Goal: Transaction & Acquisition: Purchase product/service

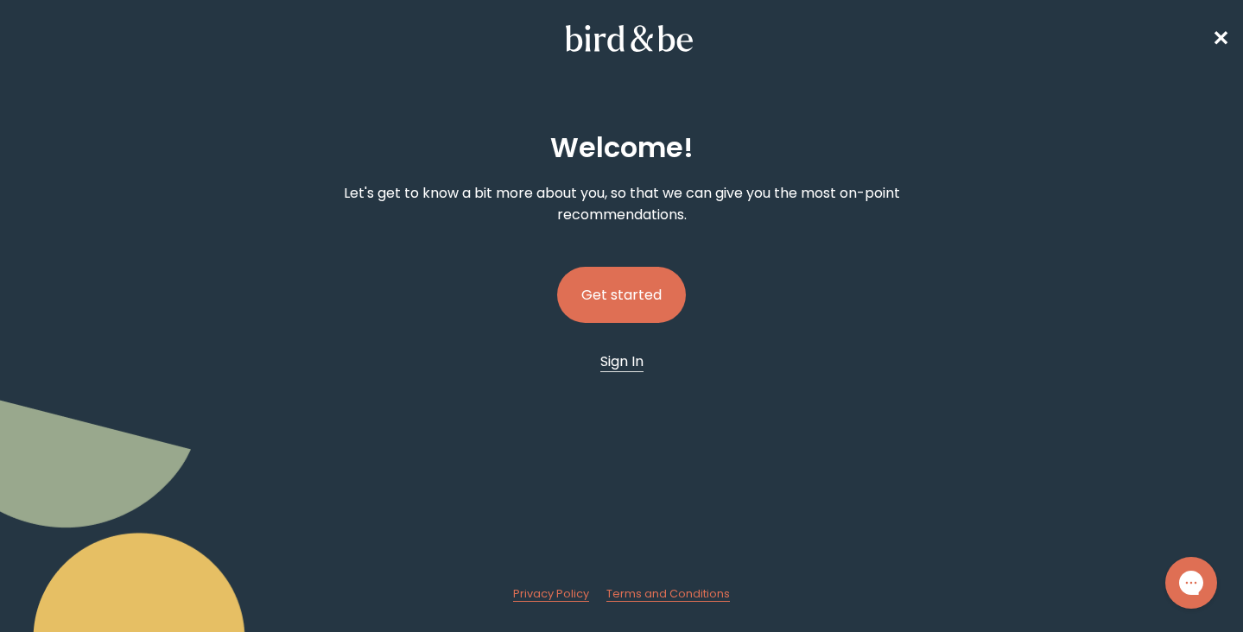
click at [626, 365] on span "Sign In" at bounding box center [621, 362] width 43 height 20
click at [620, 284] on button "Get started" at bounding box center [621, 295] width 129 height 56
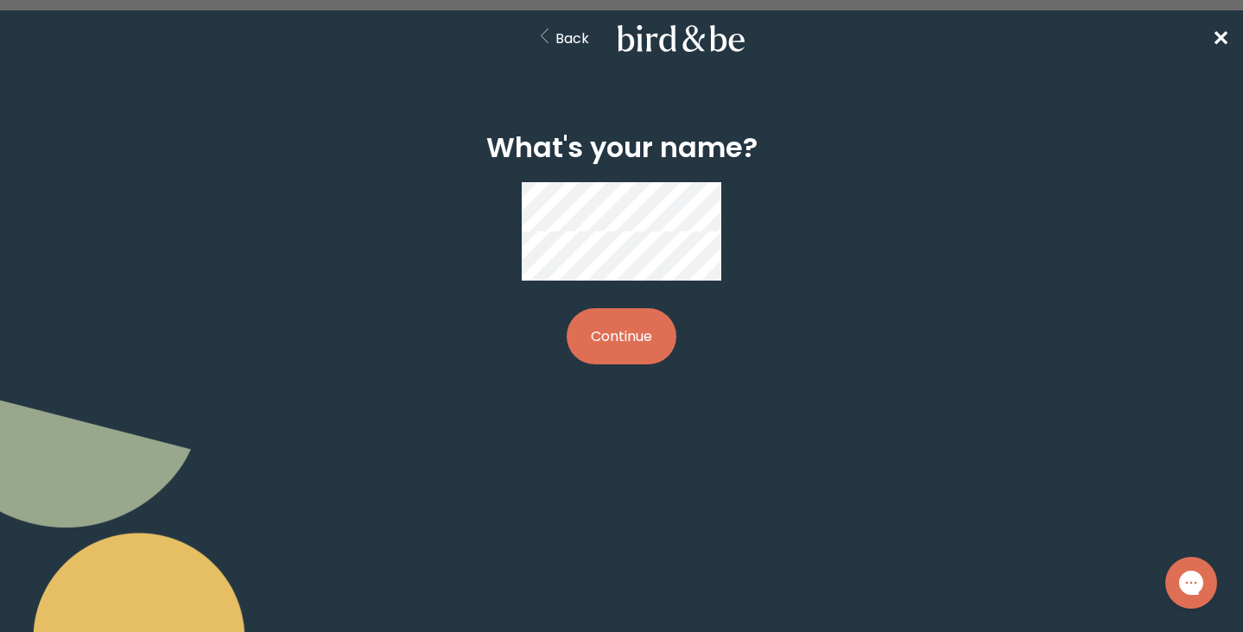
click at [631, 308] on button "Continue" at bounding box center [622, 336] width 110 height 56
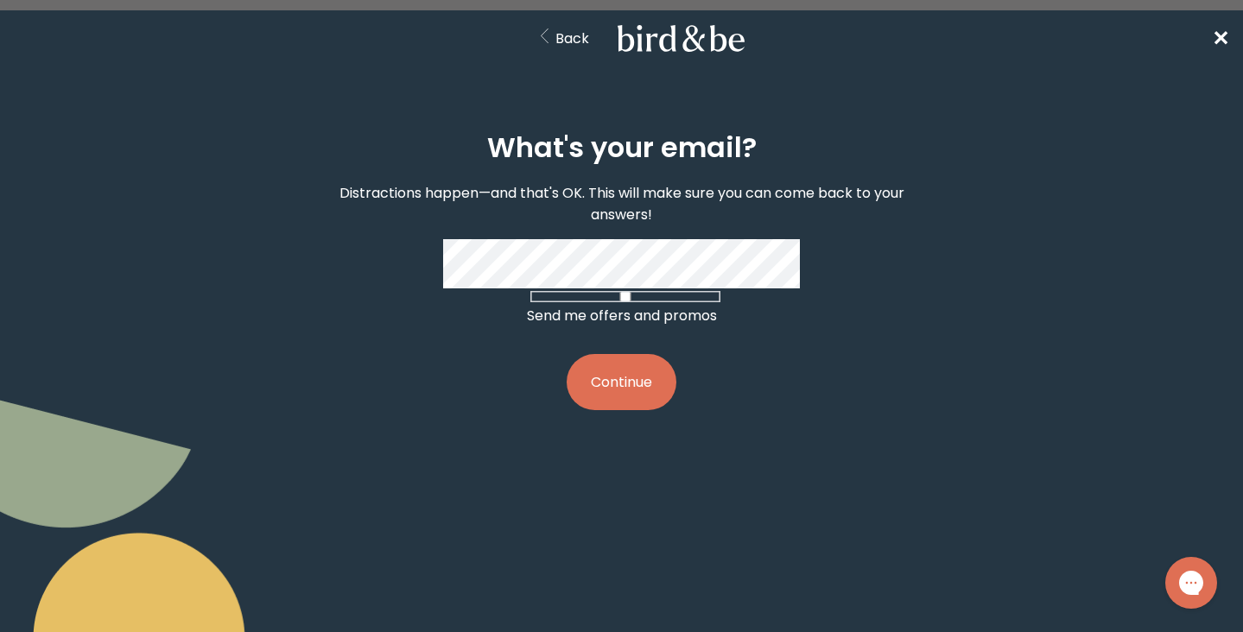
click at [751, 391] on div "What's your email? Distractions happen—and that's OK. This will make sure you c…" at bounding box center [622, 272] width 594 height 334
click at [612, 407] on button "Continue" at bounding box center [622, 382] width 110 height 56
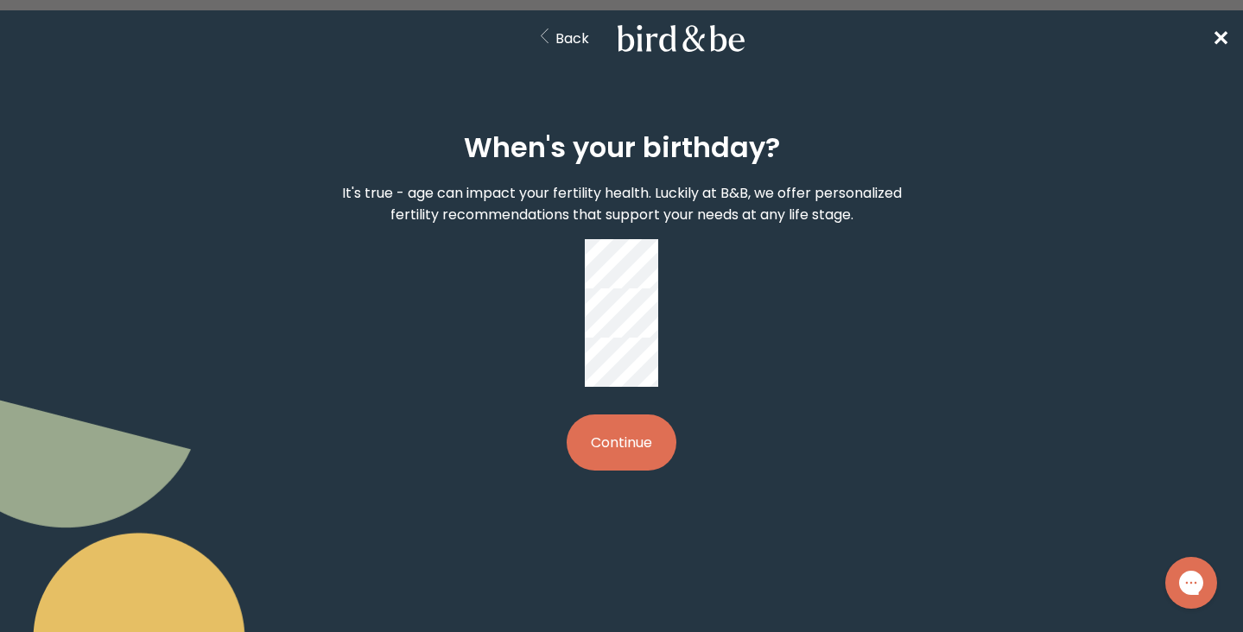
click at [603, 415] on button "Continue" at bounding box center [622, 443] width 110 height 56
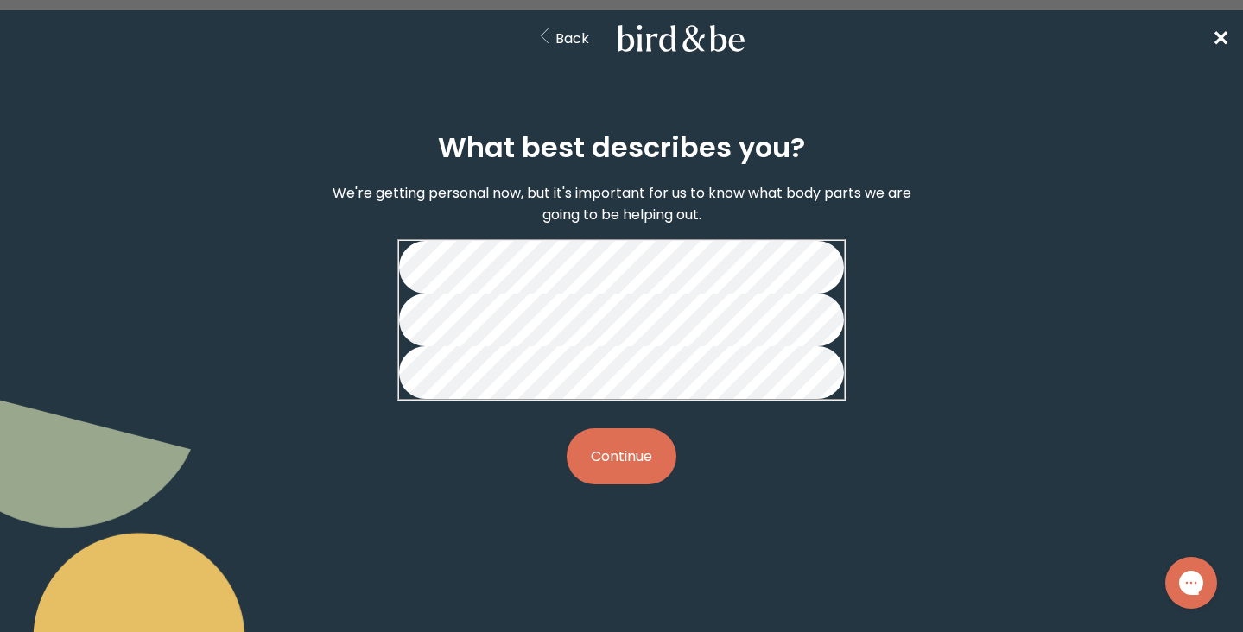
click at [612, 485] on button "Continue" at bounding box center [622, 456] width 110 height 56
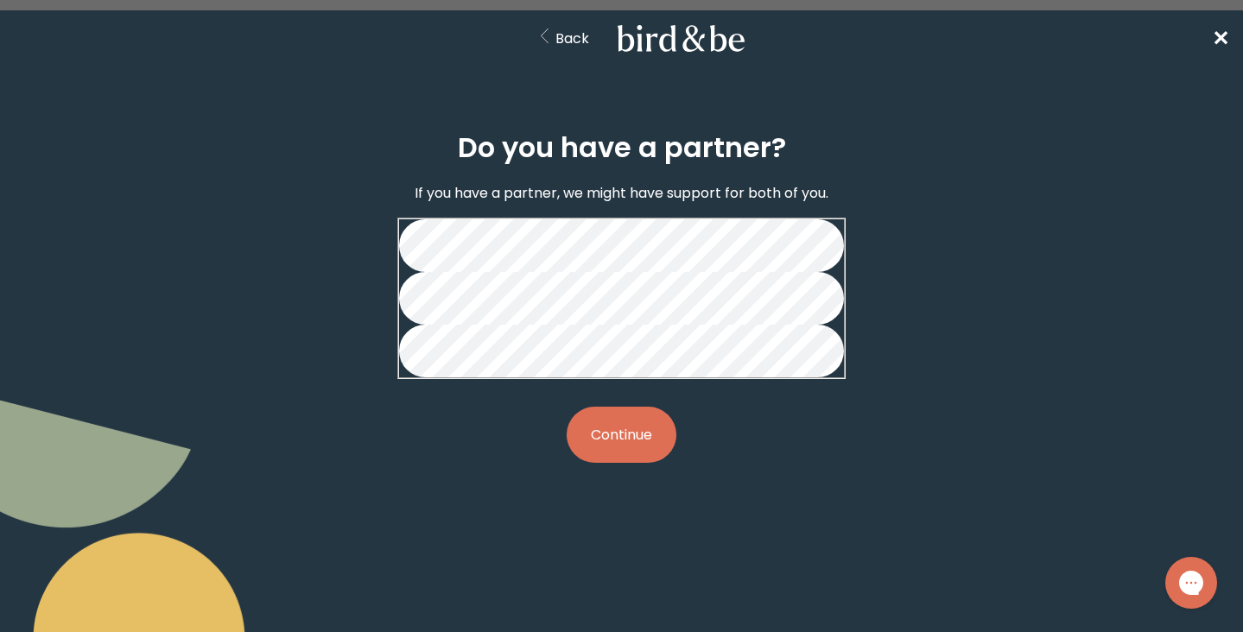
click at [620, 463] on button "Continue" at bounding box center [622, 435] width 110 height 56
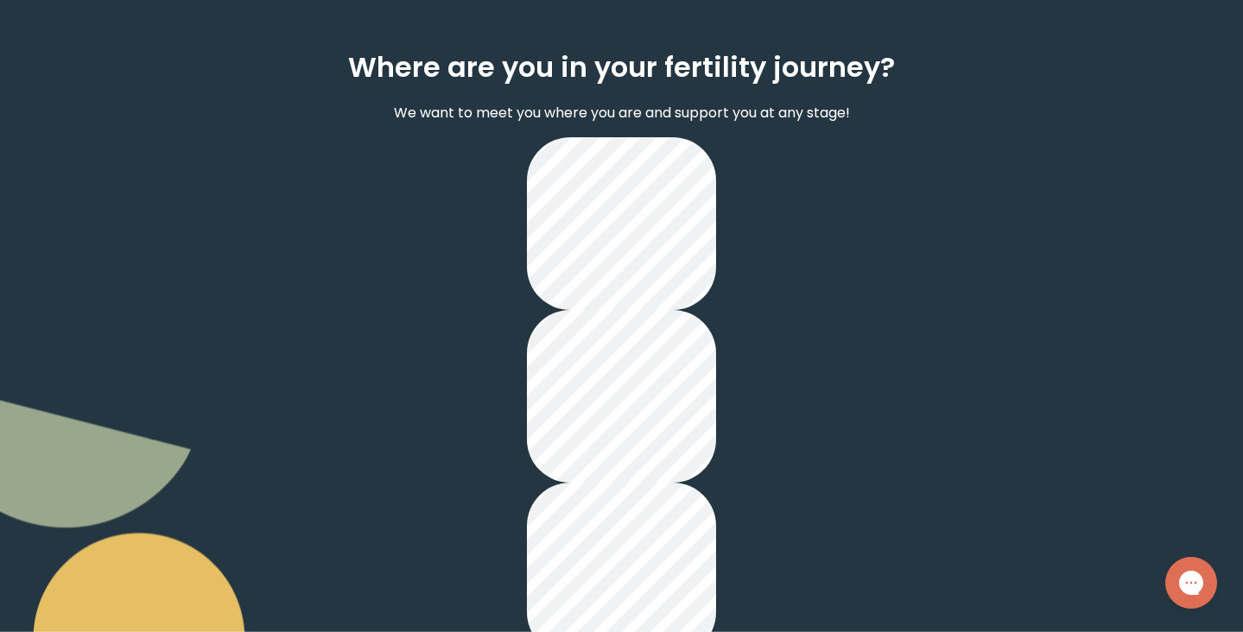
scroll to position [119, 0]
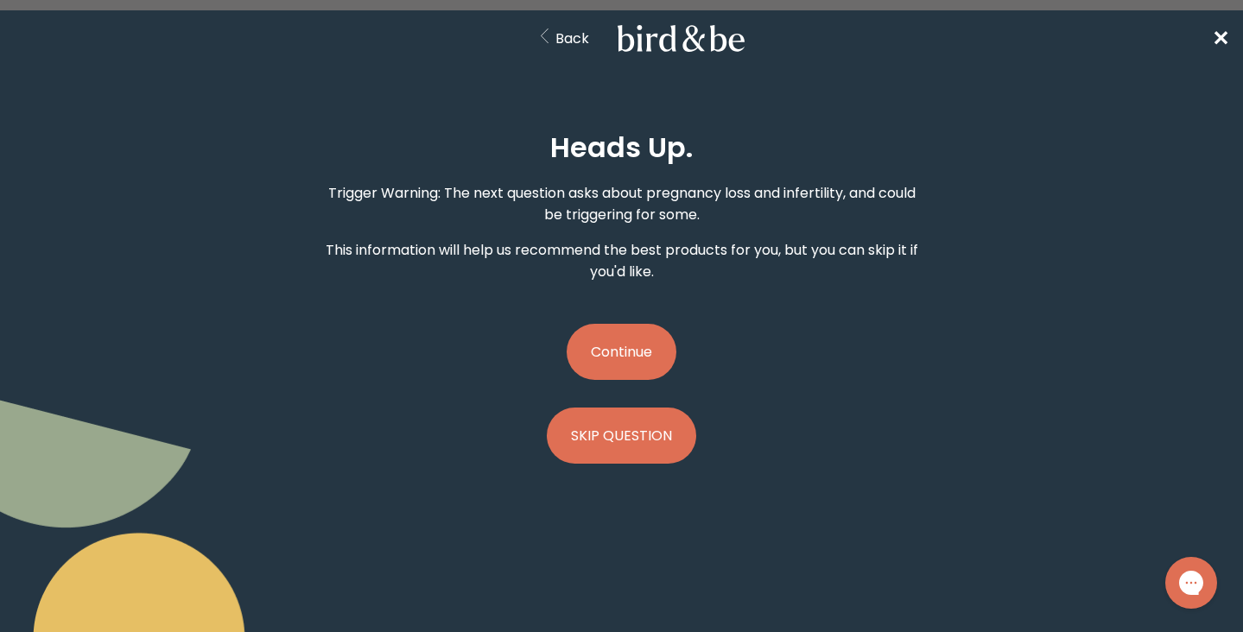
click at [632, 360] on button "Continue" at bounding box center [622, 352] width 110 height 56
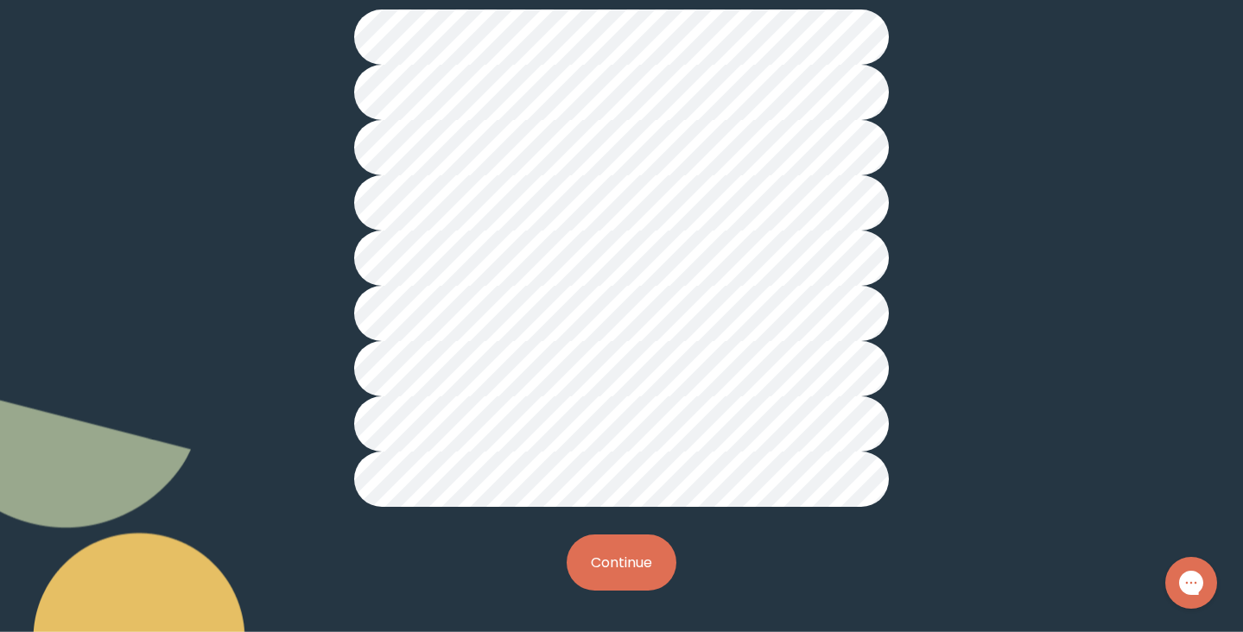
scroll to position [459, 0]
click at [599, 571] on button "Continue" at bounding box center [622, 563] width 110 height 56
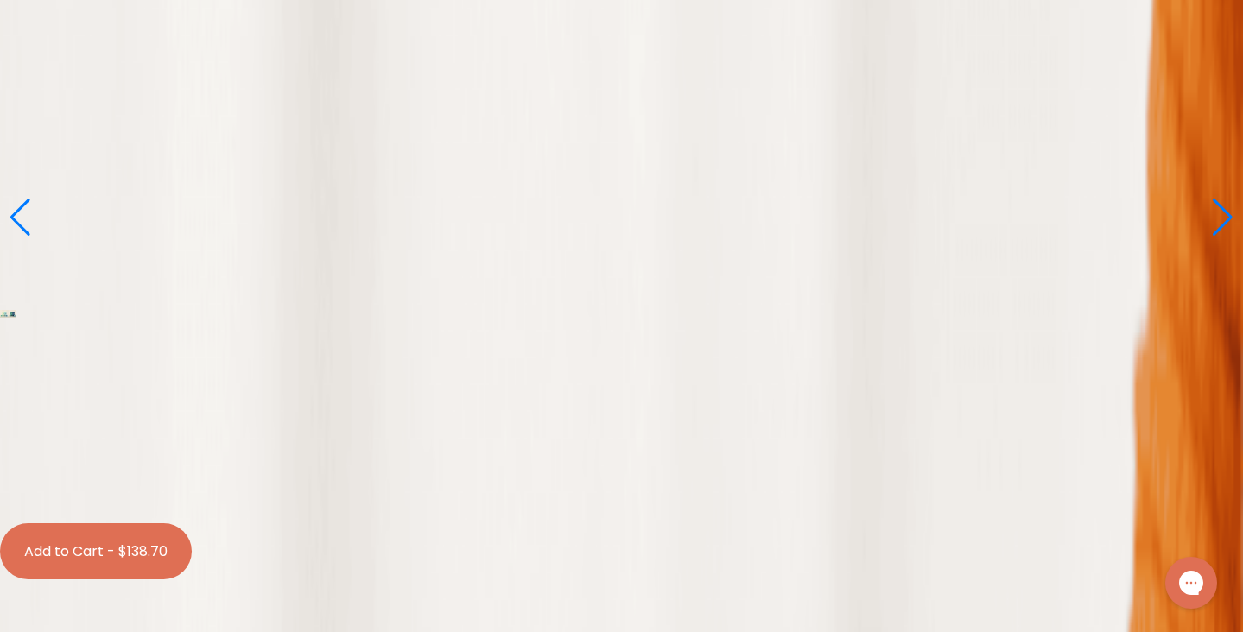
scroll to position [523, 0]
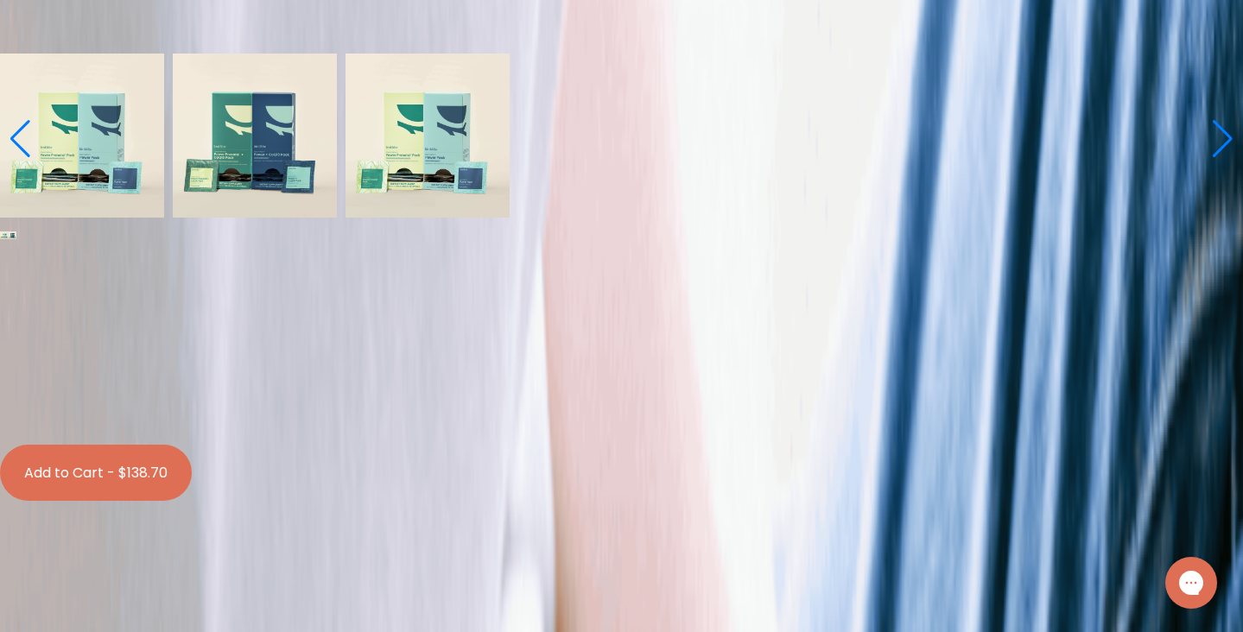
click at [640, 347] on label "With [MEDICAL_DATA] Boosts" at bounding box center [621, 358] width 1236 height 22
click at [19, 330] on input "With [MEDICAL_DATA] Boosts" at bounding box center [13, 335] width 11 height 11
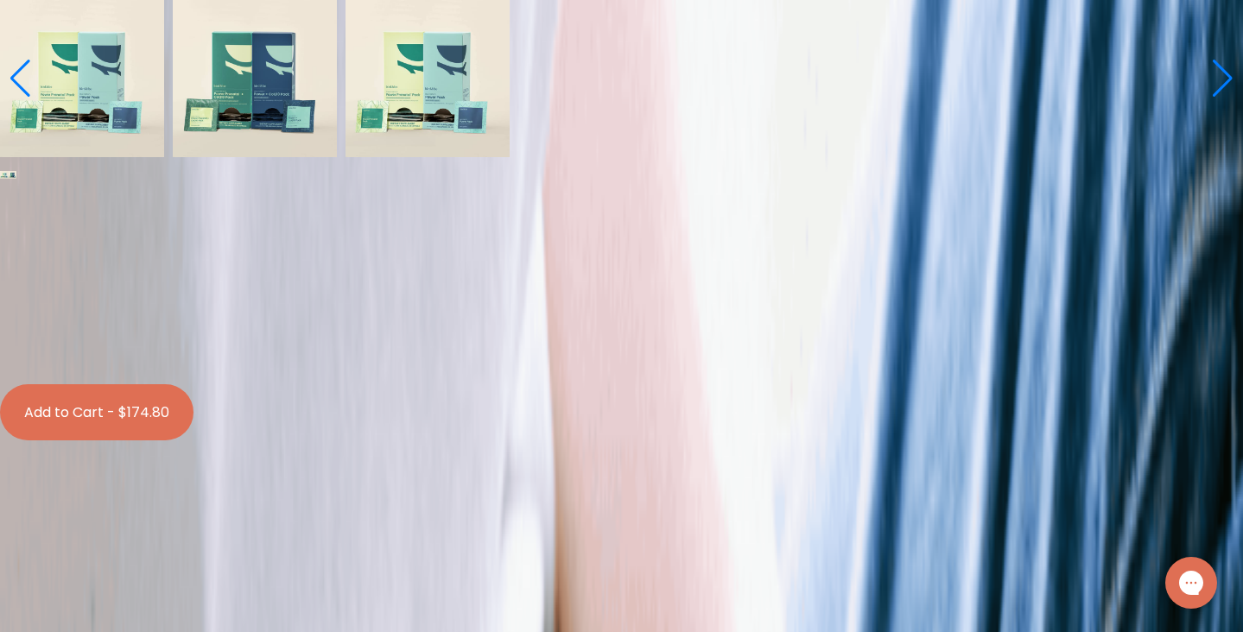
scroll to position [587, 0]
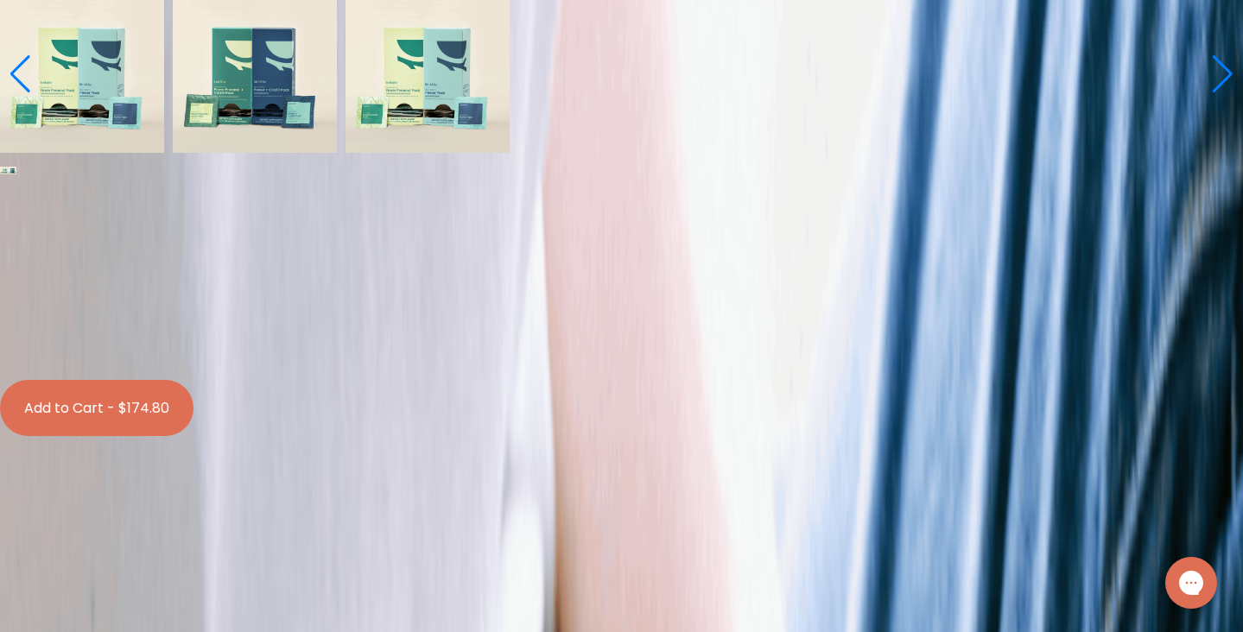
click at [193, 420] on button "Add to Cart - $174.80" at bounding box center [96, 408] width 193 height 56
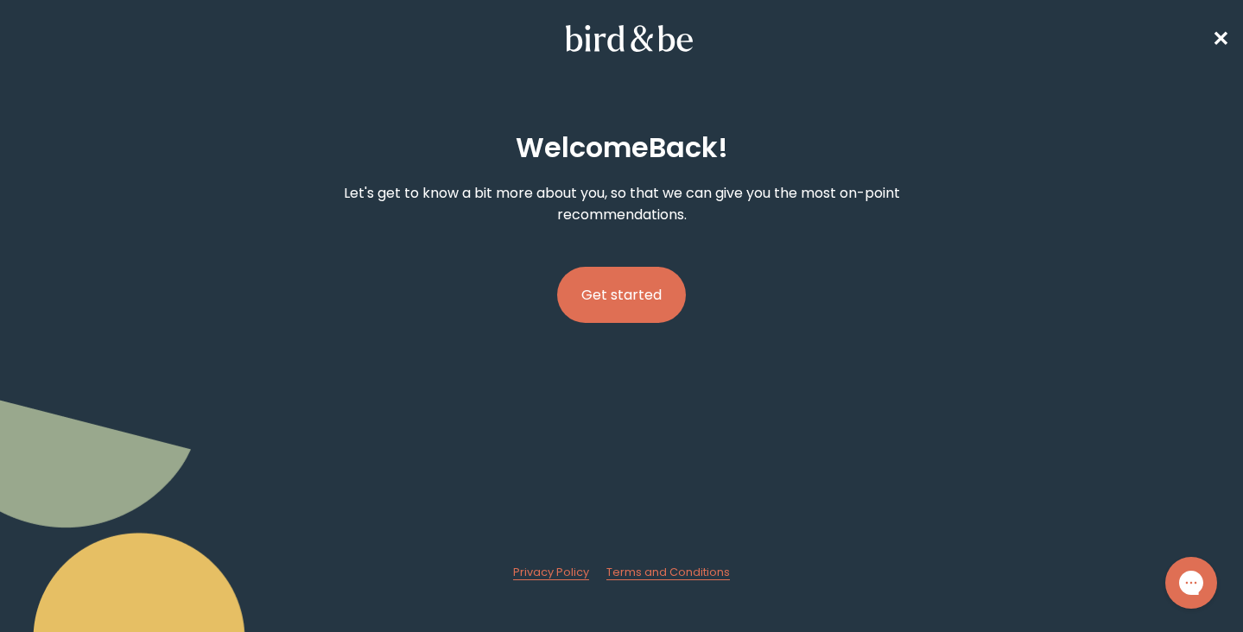
click at [1214, 32] on span "✕" at bounding box center [1220, 38] width 17 height 29
click at [653, 317] on button "Get started" at bounding box center [621, 295] width 129 height 56
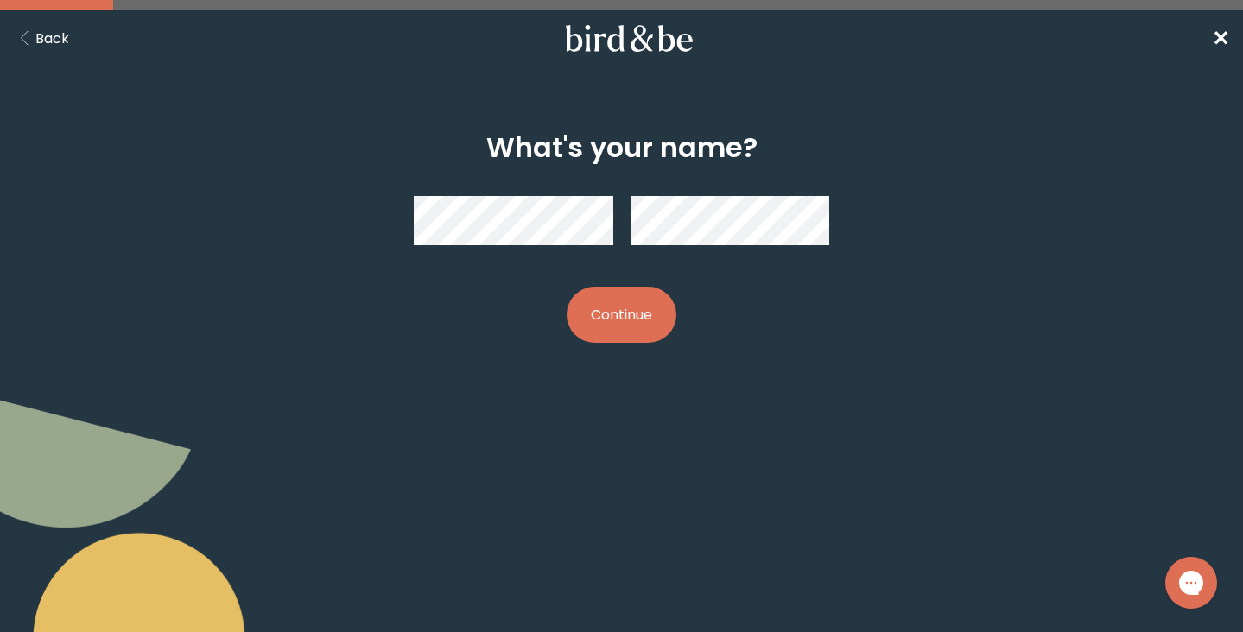
click at [653, 317] on button "Continue" at bounding box center [622, 315] width 110 height 56
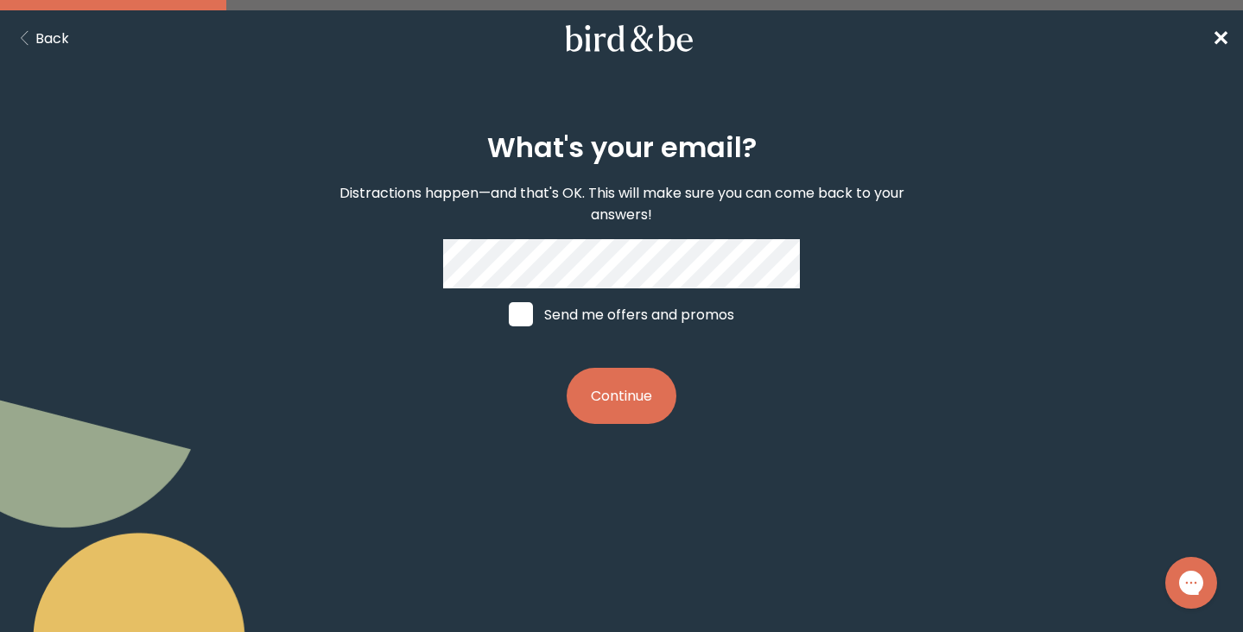
click at [606, 407] on button "Continue" at bounding box center [622, 396] width 110 height 56
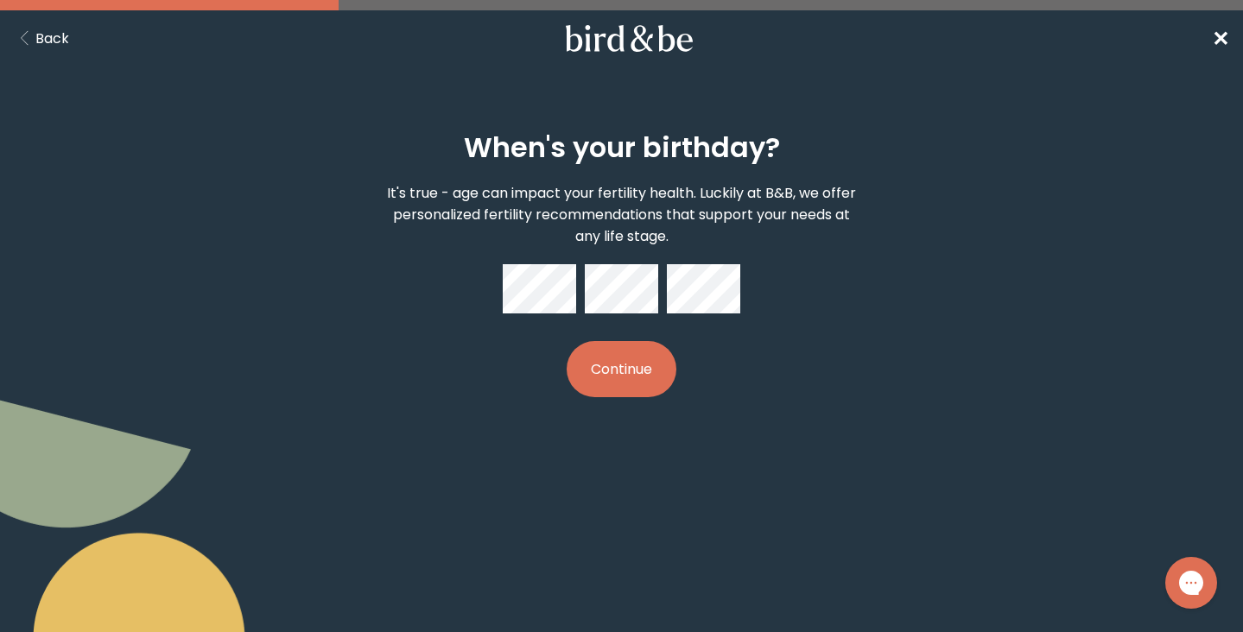
click at [1222, 39] on span "✕" at bounding box center [1220, 38] width 17 height 29
